Goal: Navigation & Orientation: Find specific page/section

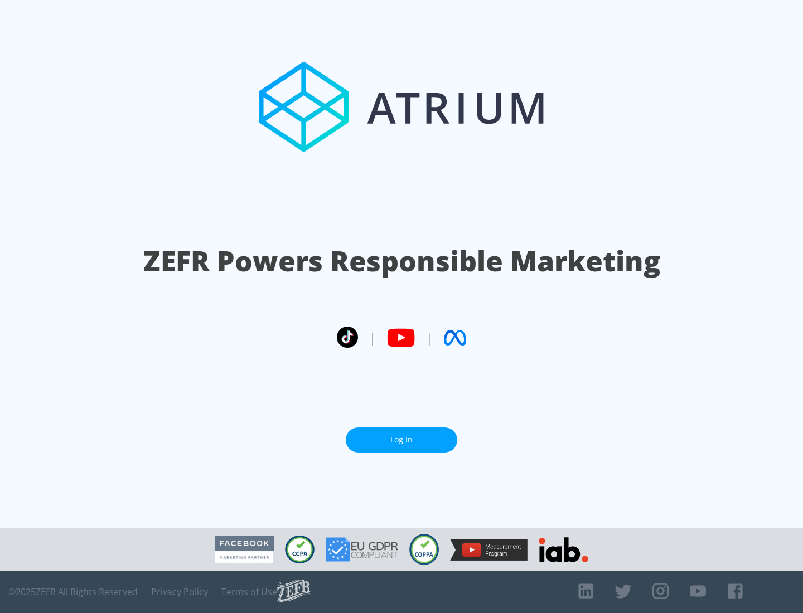
click at [401, 440] on link "Log In" at bounding box center [401, 440] width 111 height 25
